Goal: Information Seeking & Learning: Learn about a topic

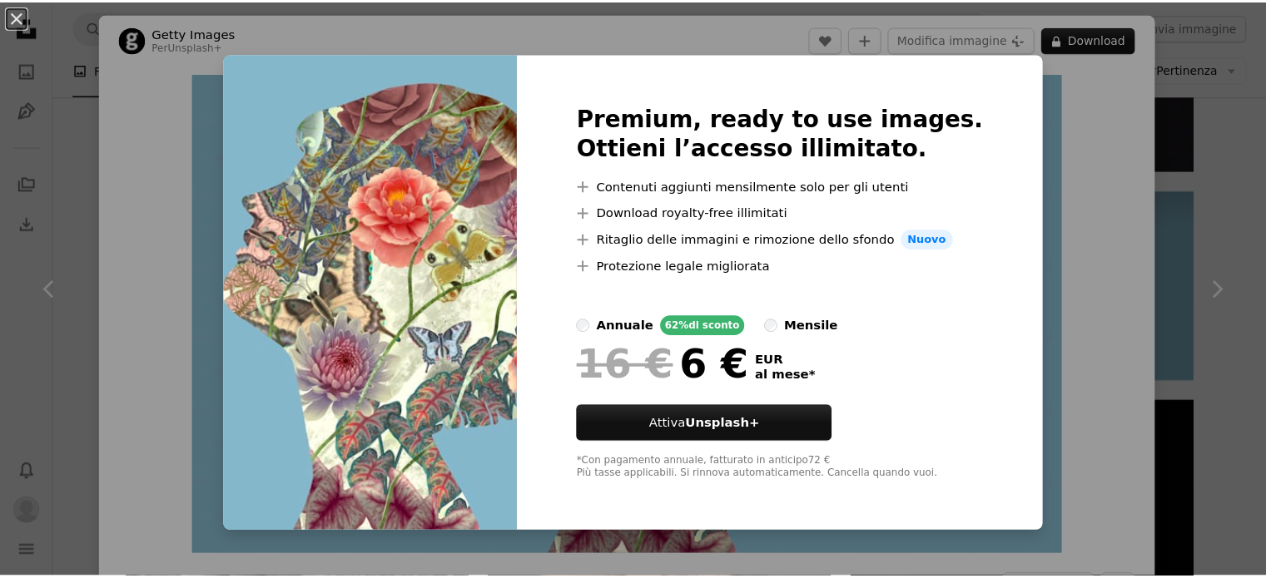
scroll to position [1748, 0]
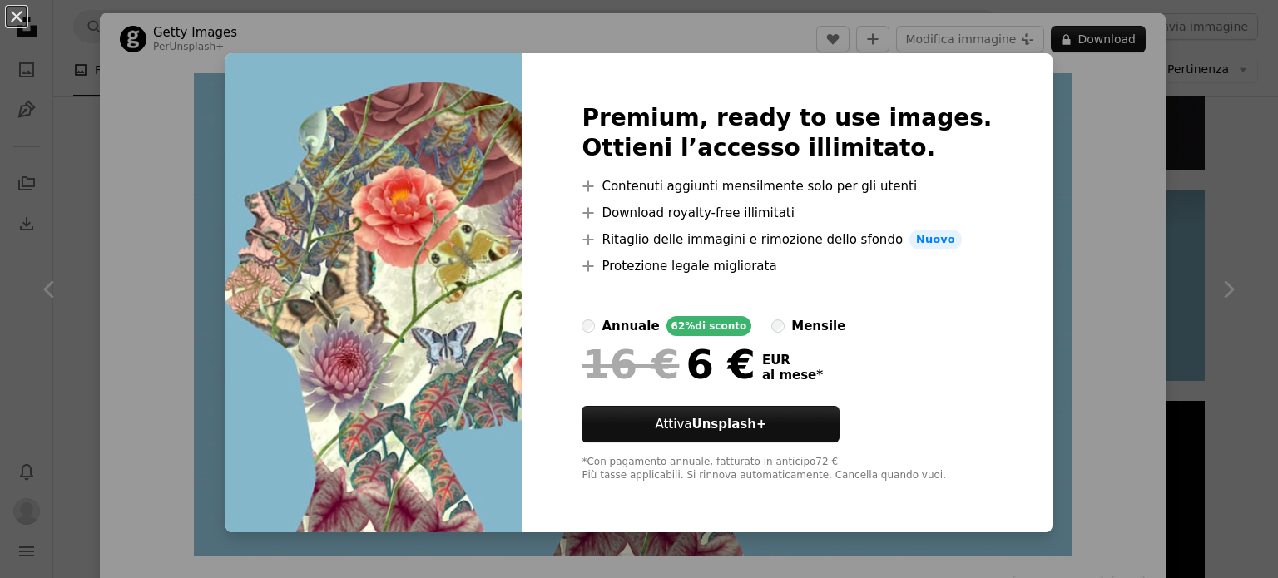
click at [1078, 201] on div "An X shape Premium, ready to use images. Ottieni l’accesso illimitato. A plus s…" at bounding box center [639, 289] width 1278 height 578
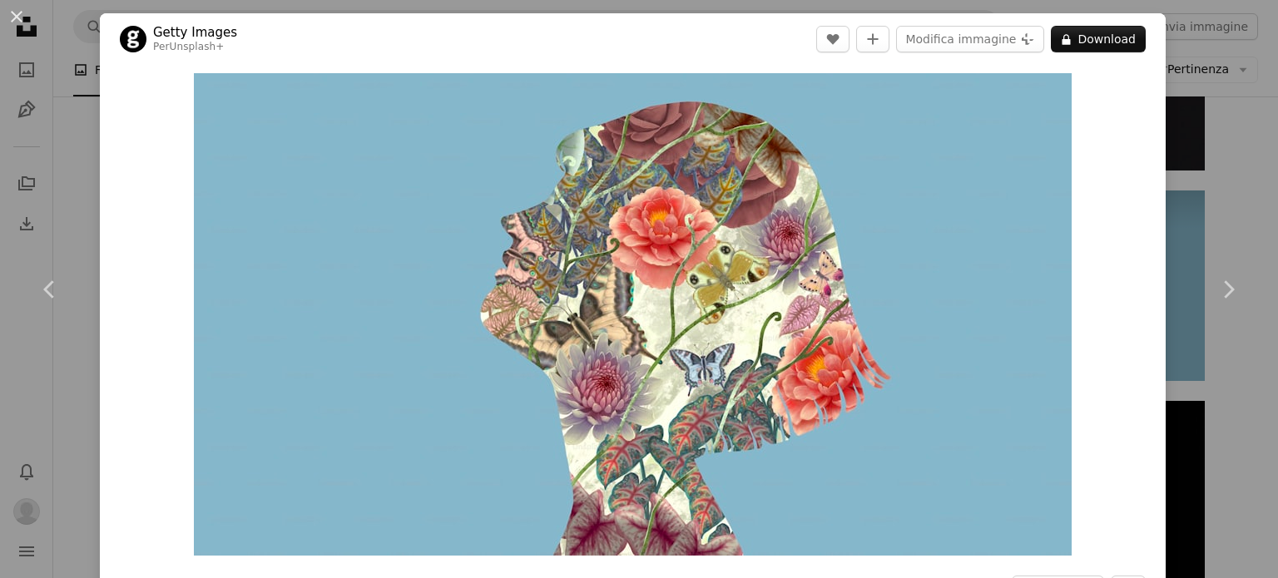
click at [71, 196] on div "An X shape Chevron left Chevron right Getty Images Per Unsplash+ A heart A plus…" at bounding box center [639, 289] width 1278 height 578
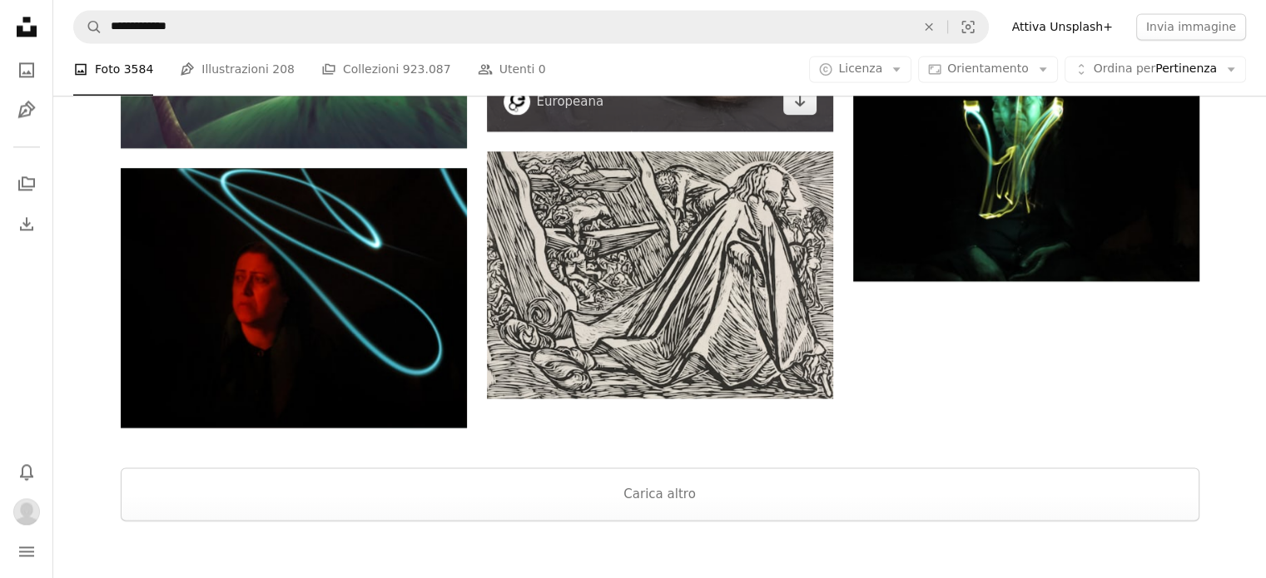
scroll to position [2414, 0]
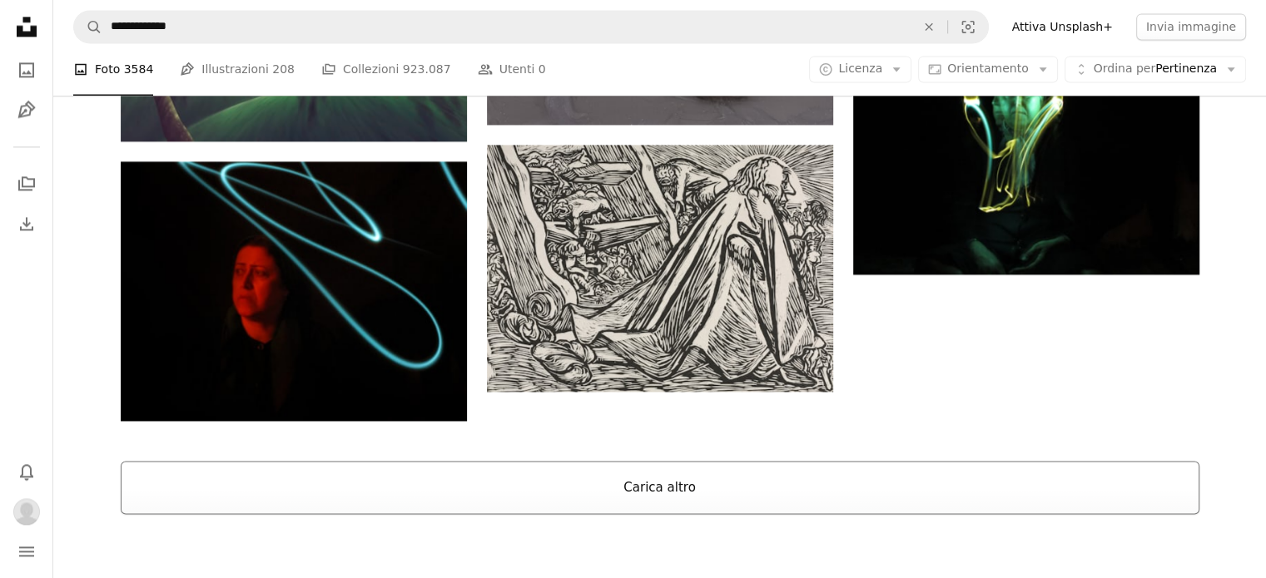
click at [638, 484] on button "Carica altro" at bounding box center [660, 487] width 1079 height 53
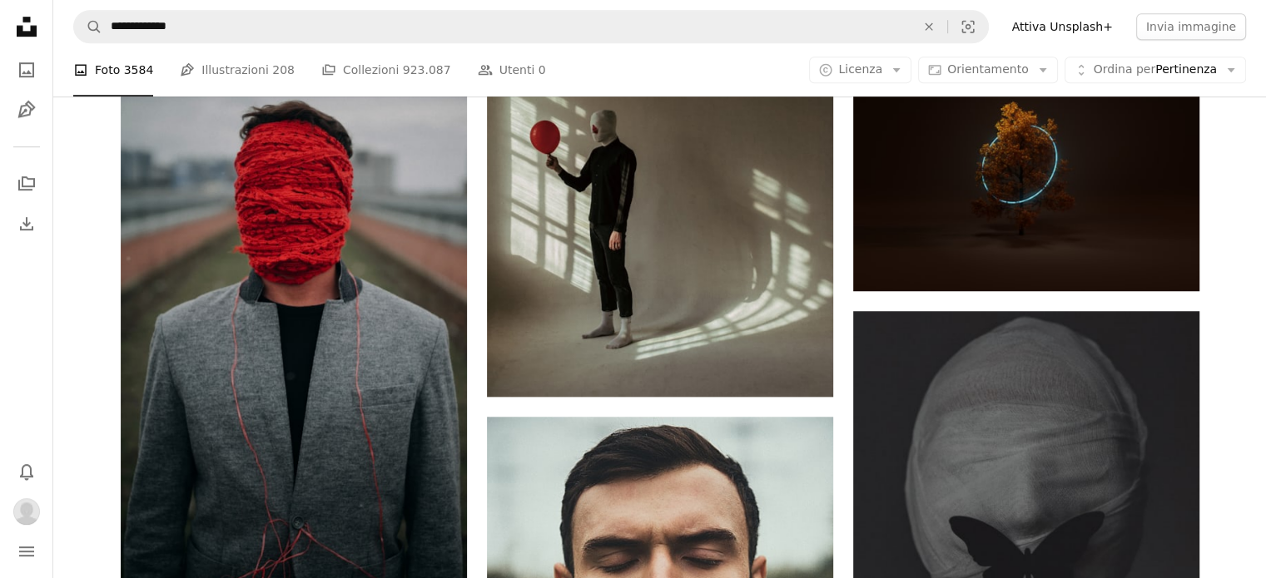
scroll to position [1082, 0]
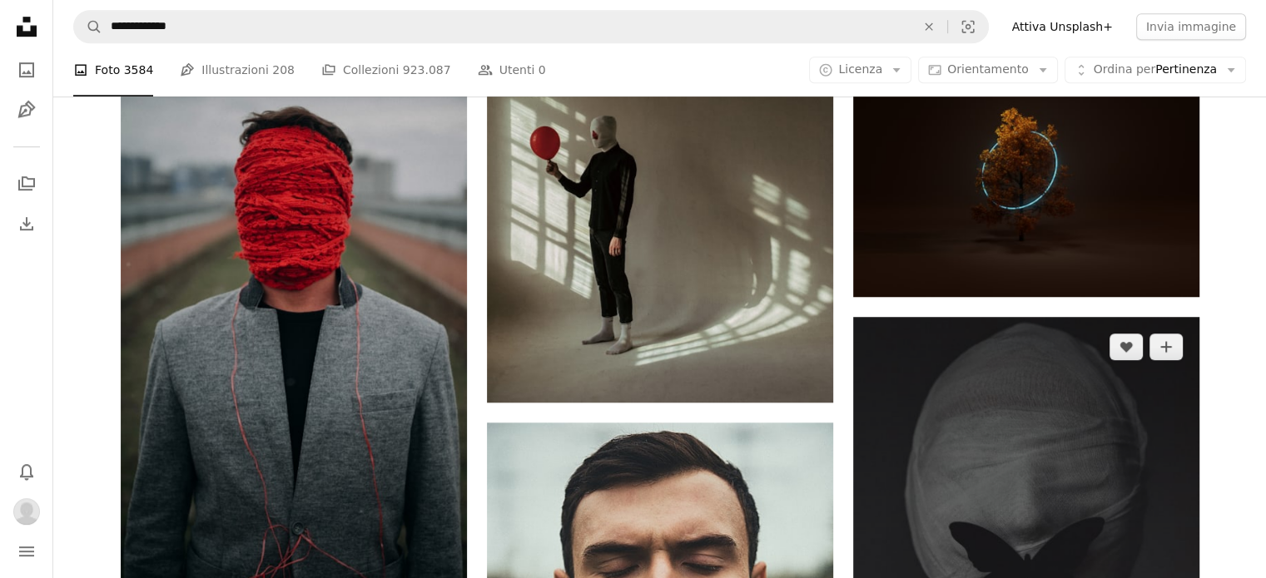
click at [1090, 425] on img at bounding box center [1026, 576] width 346 height 519
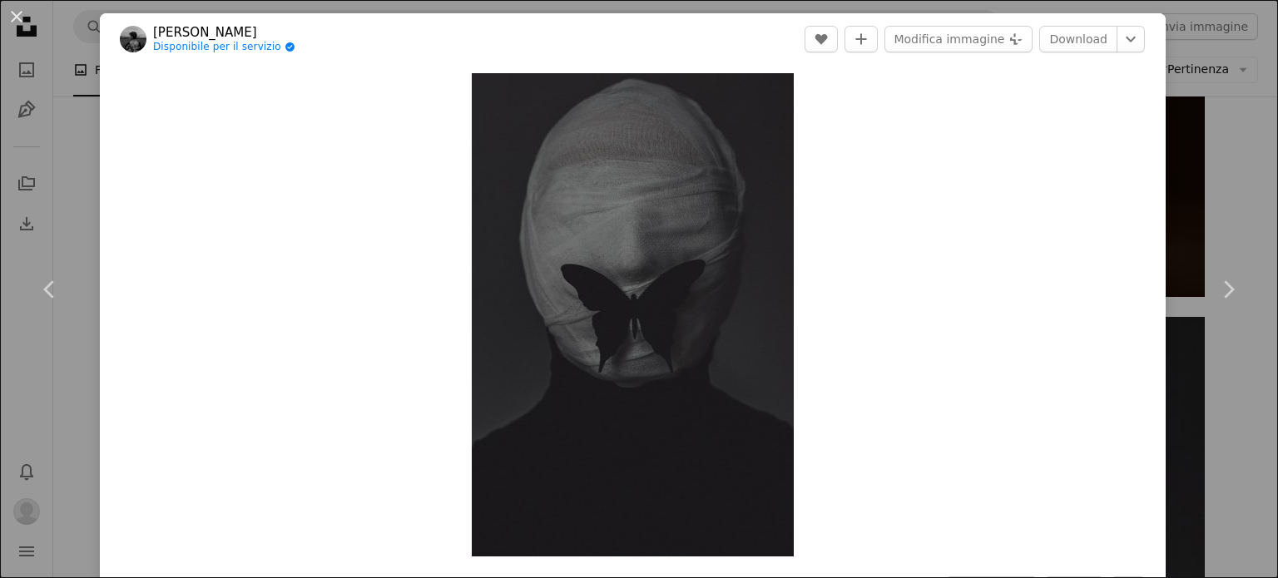
drag, startPoint x: 77, startPoint y: 211, endPoint x: 87, endPoint y: 202, distance: 13.5
click at [77, 211] on link "Chevron left" at bounding box center [50, 290] width 100 height 160
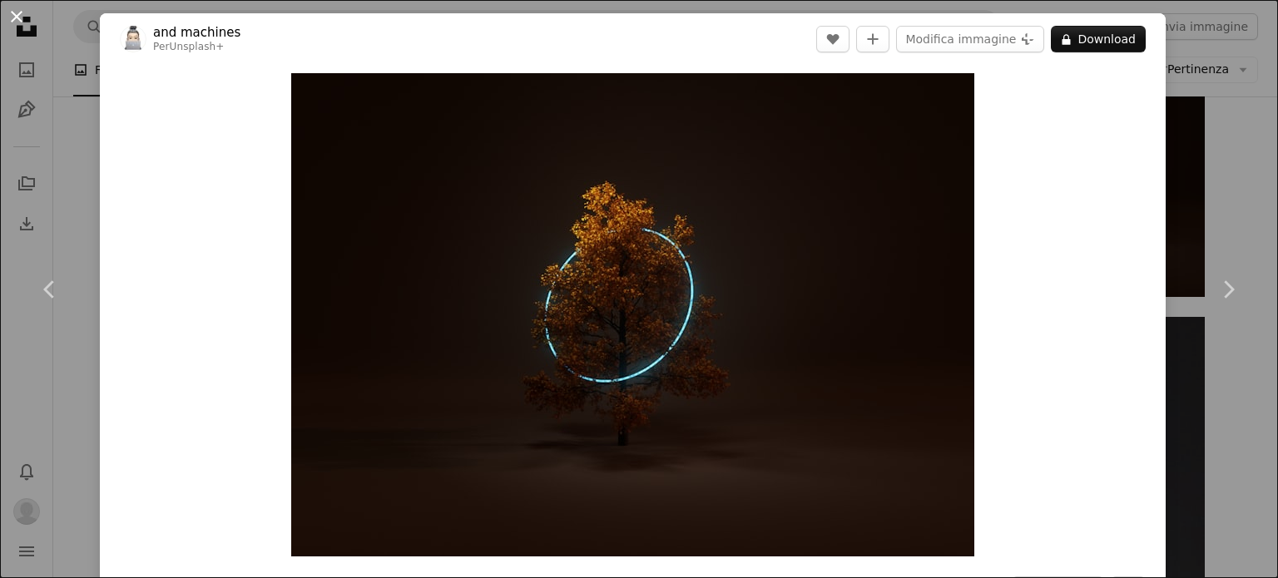
click at [21, 16] on button "An X shape" at bounding box center [17, 17] width 20 height 20
